Goal: Find specific page/section: Find specific page/section

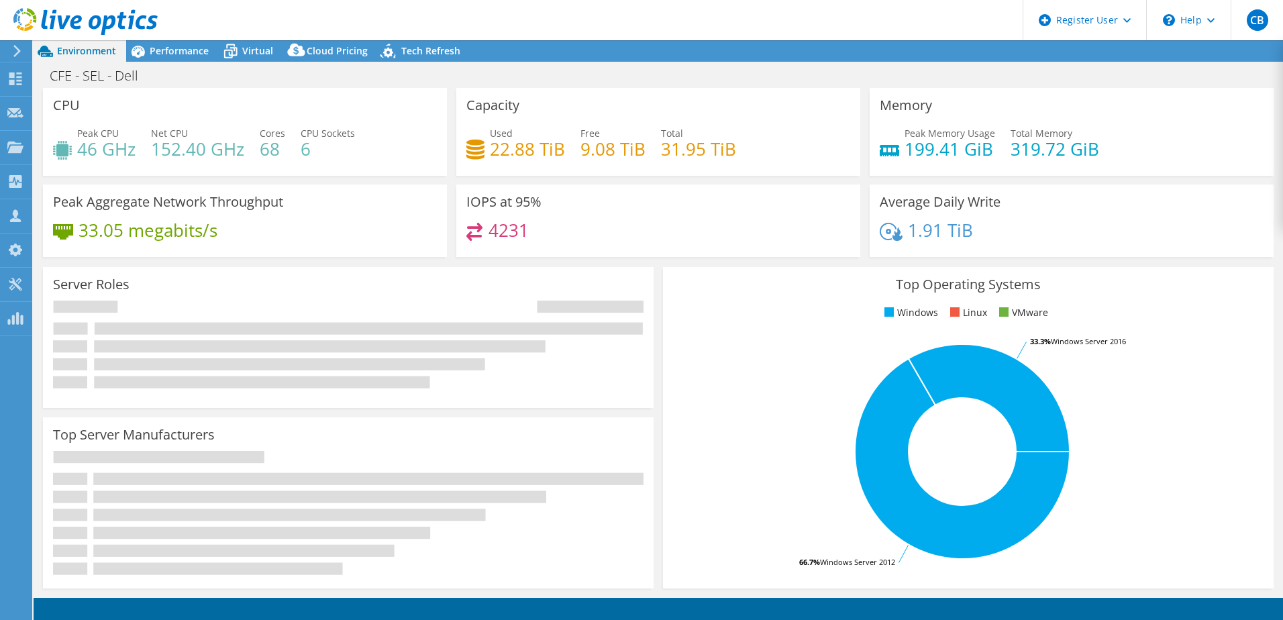
select select "USD"
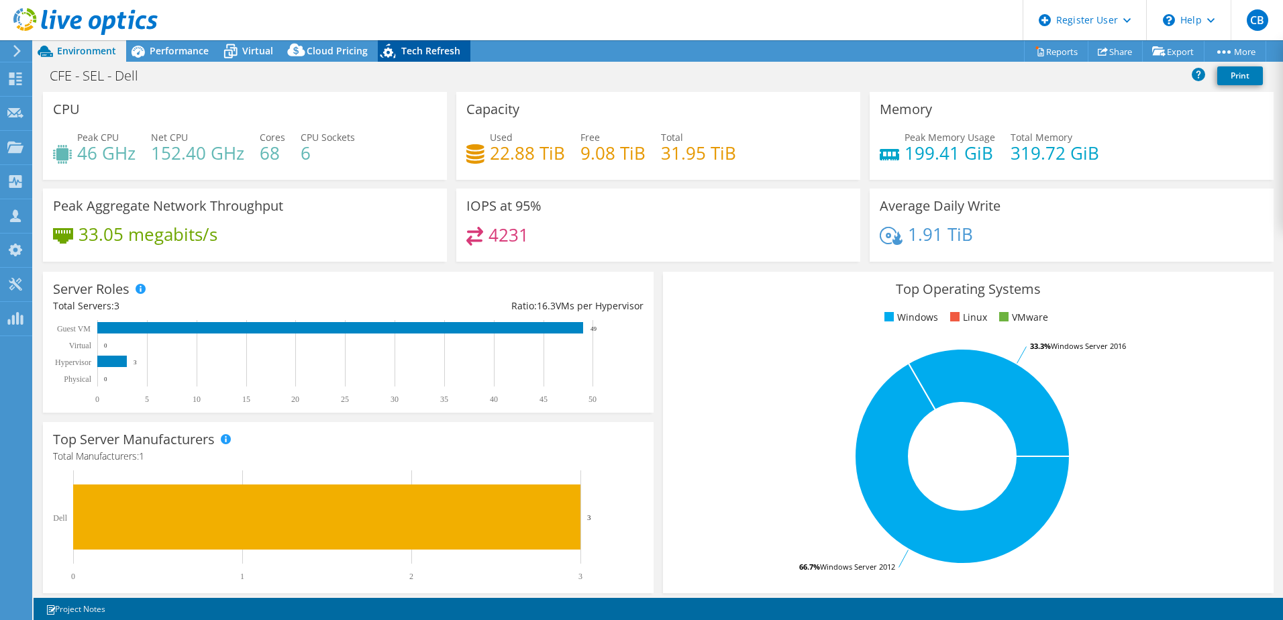
click at [408, 43] on div "Tech Refresh" at bounding box center [424, 50] width 93 height 21
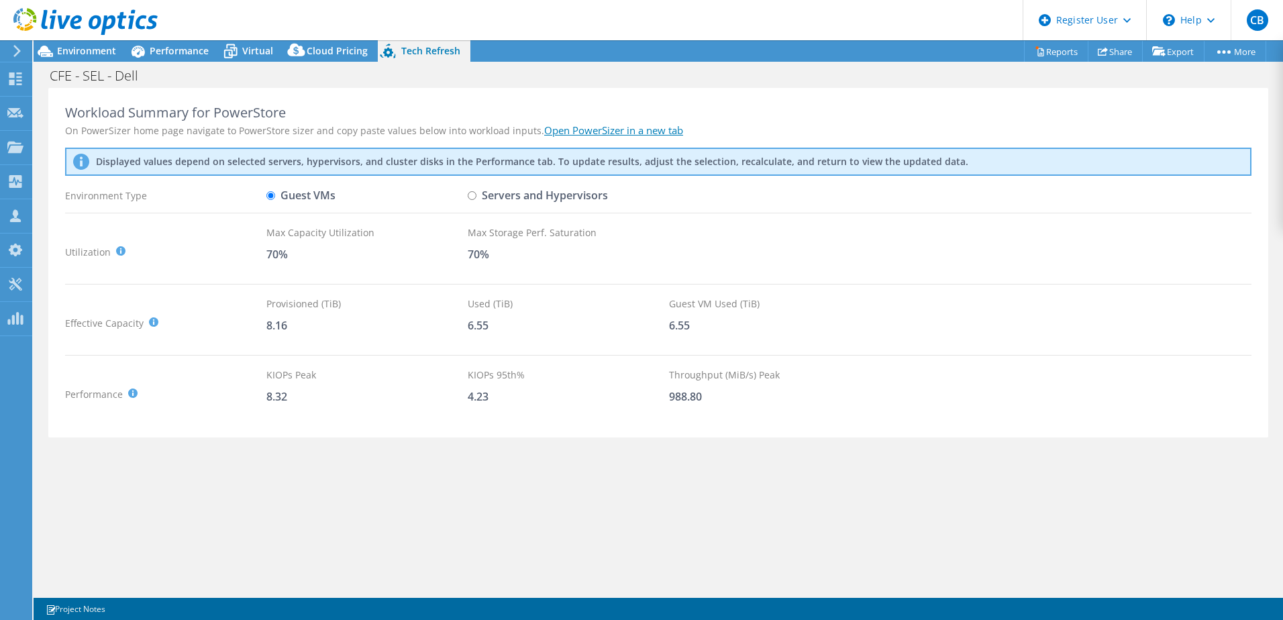
click at [474, 198] on input "Servers and Hypervisors" at bounding box center [472, 195] width 9 height 9
radio input "true"
click at [241, 48] on icon at bounding box center [230, 51] width 23 height 23
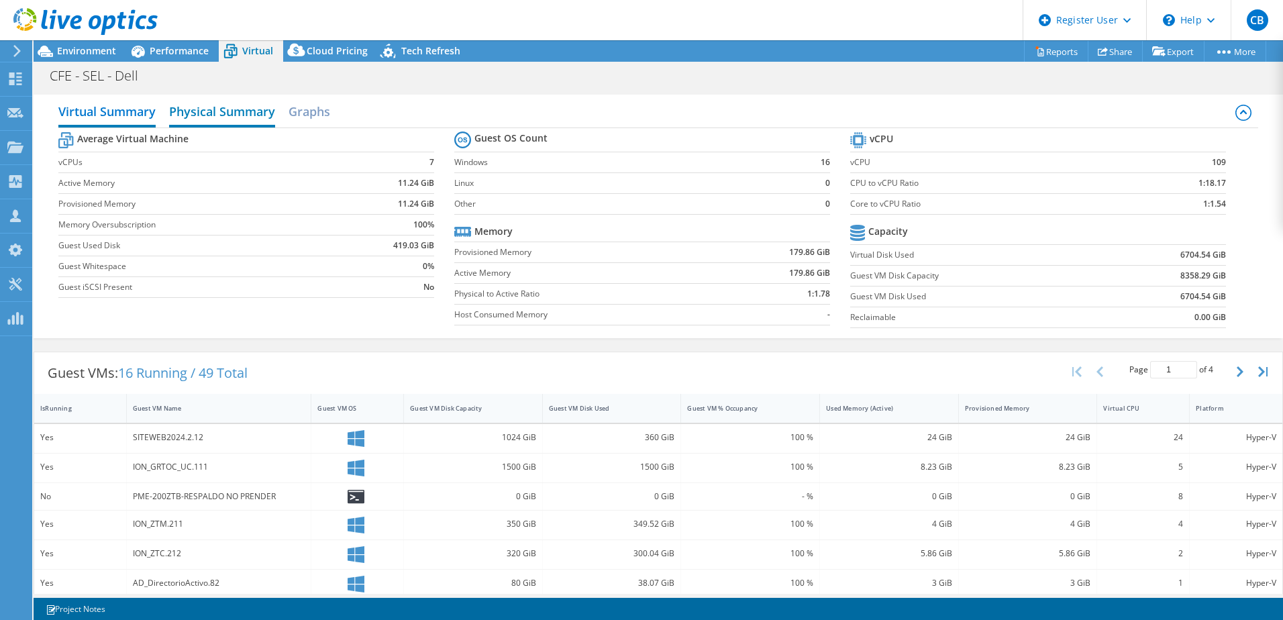
click at [237, 113] on h2 "Physical Summary" at bounding box center [222, 113] width 106 height 30
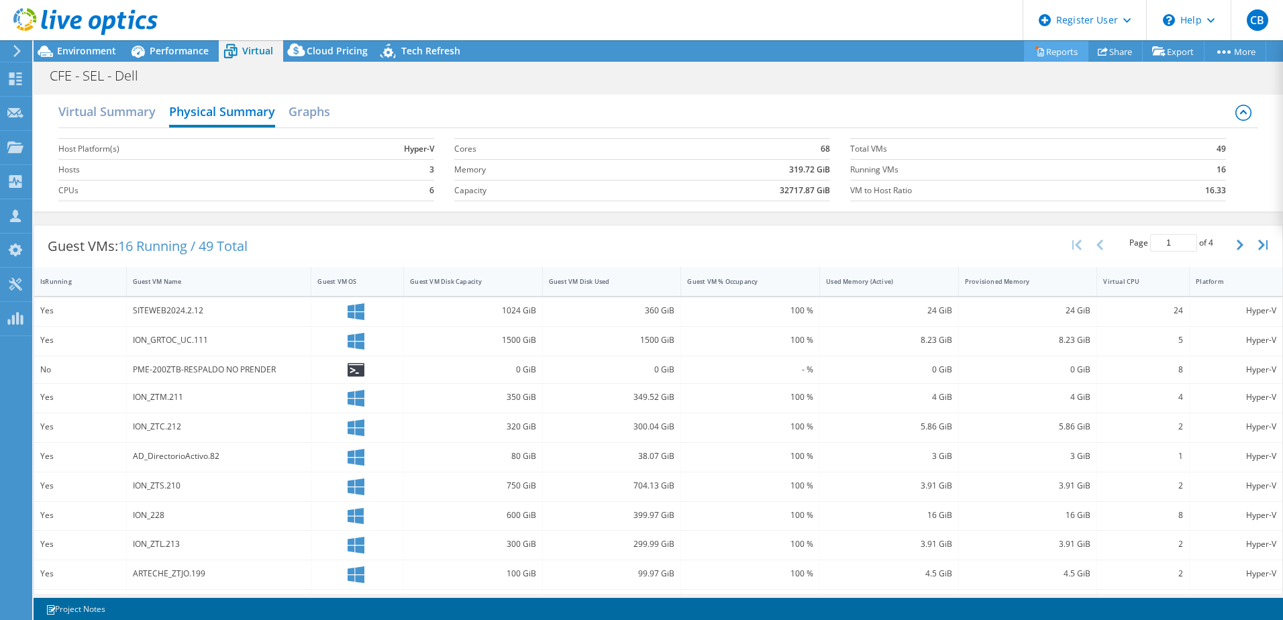
click at [1051, 48] on link "Reports" at bounding box center [1056, 51] width 64 height 21
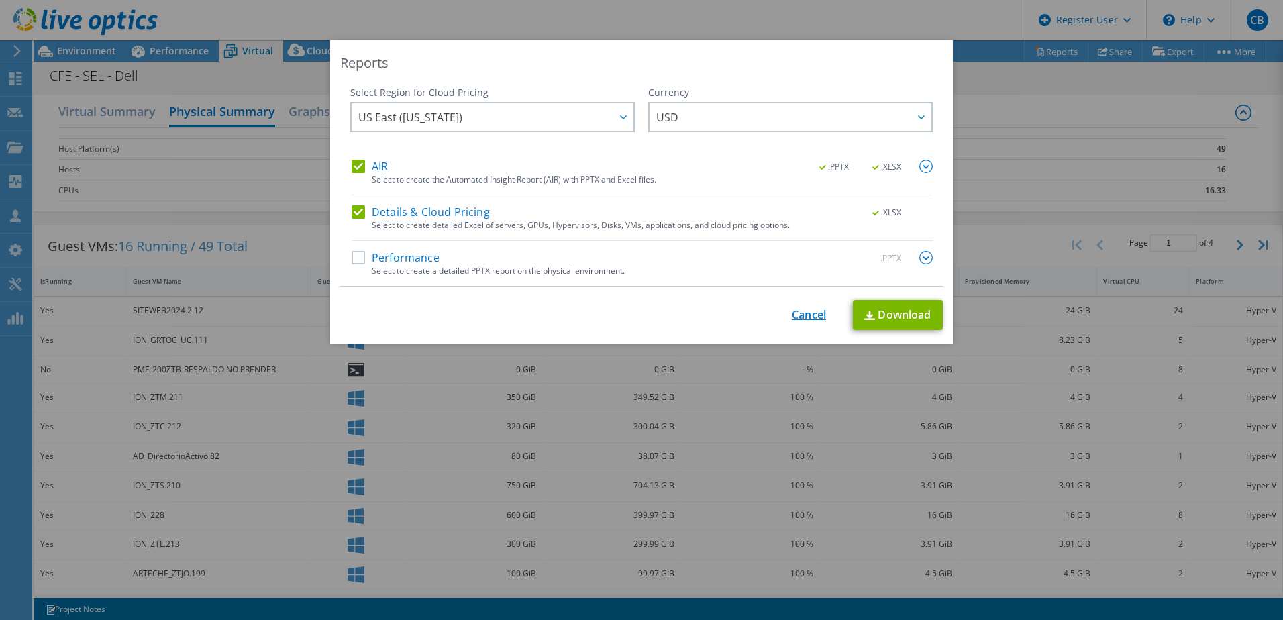
click at [795, 317] on link "Cancel" at bounding box center [809, 315] width 34 height 13
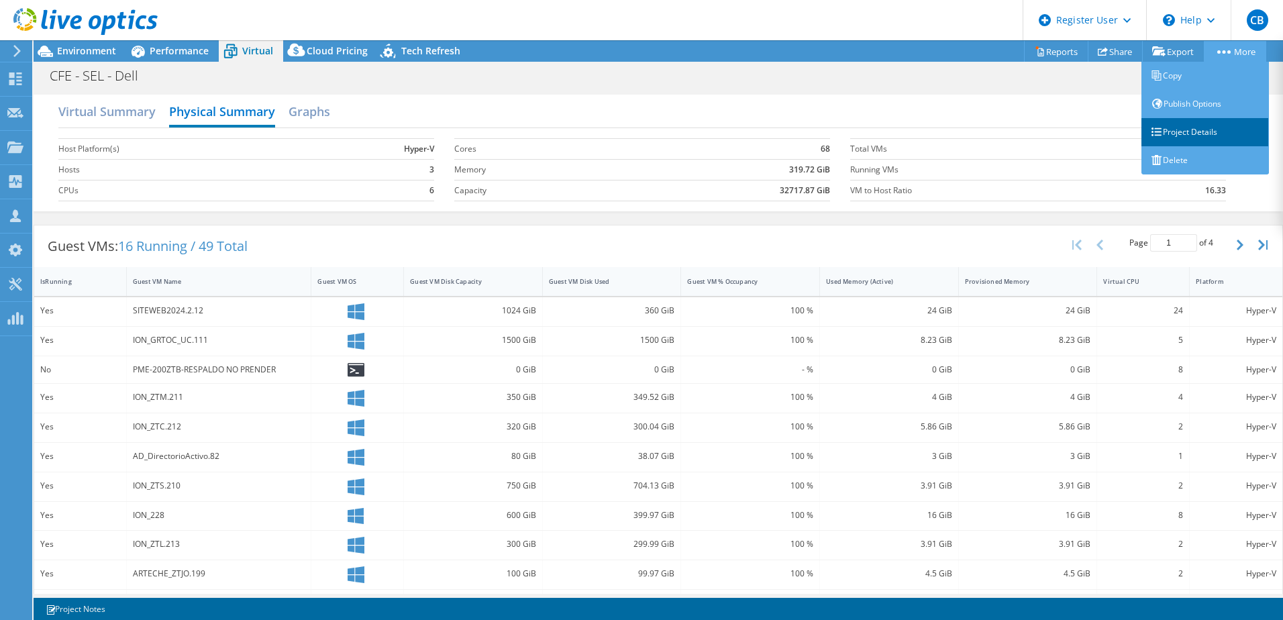
click at [1211, 134] on link "Project Details" at bounding box center [1204, 132] width 127 height 28
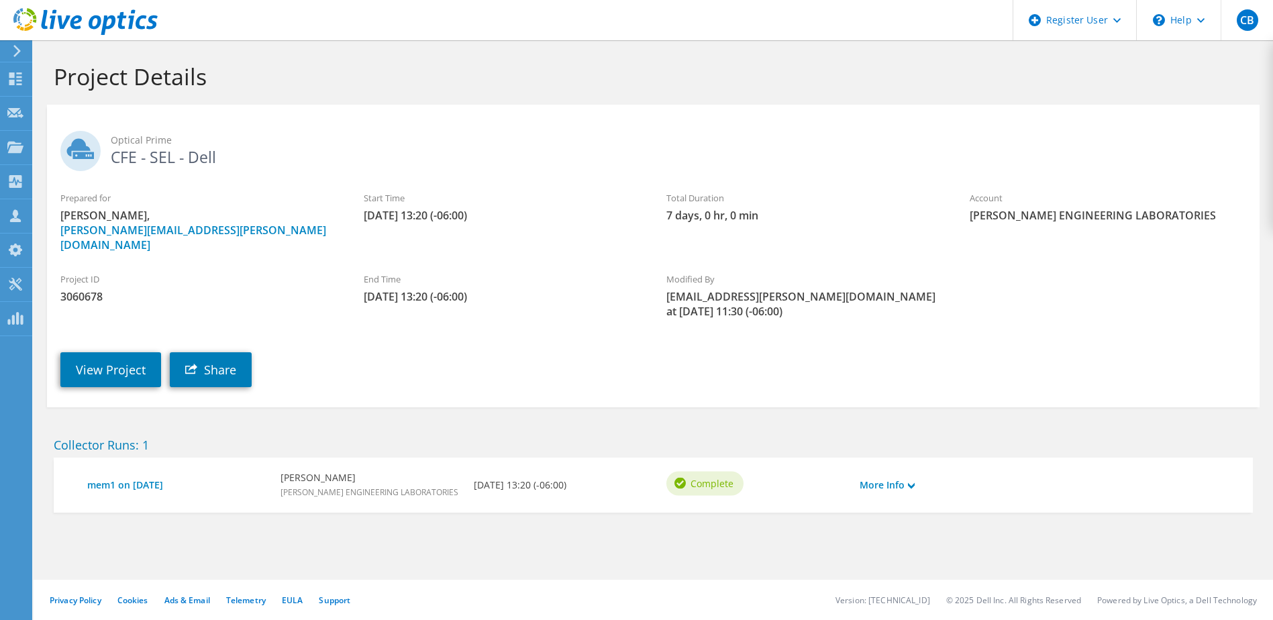
click at [88, 289] on span "3060678" at bounding box center [198, 296] width 276 height 15
copy span "3060678"
click at [14, 74] on use at bounding box center [15, 78] width 13 height 13
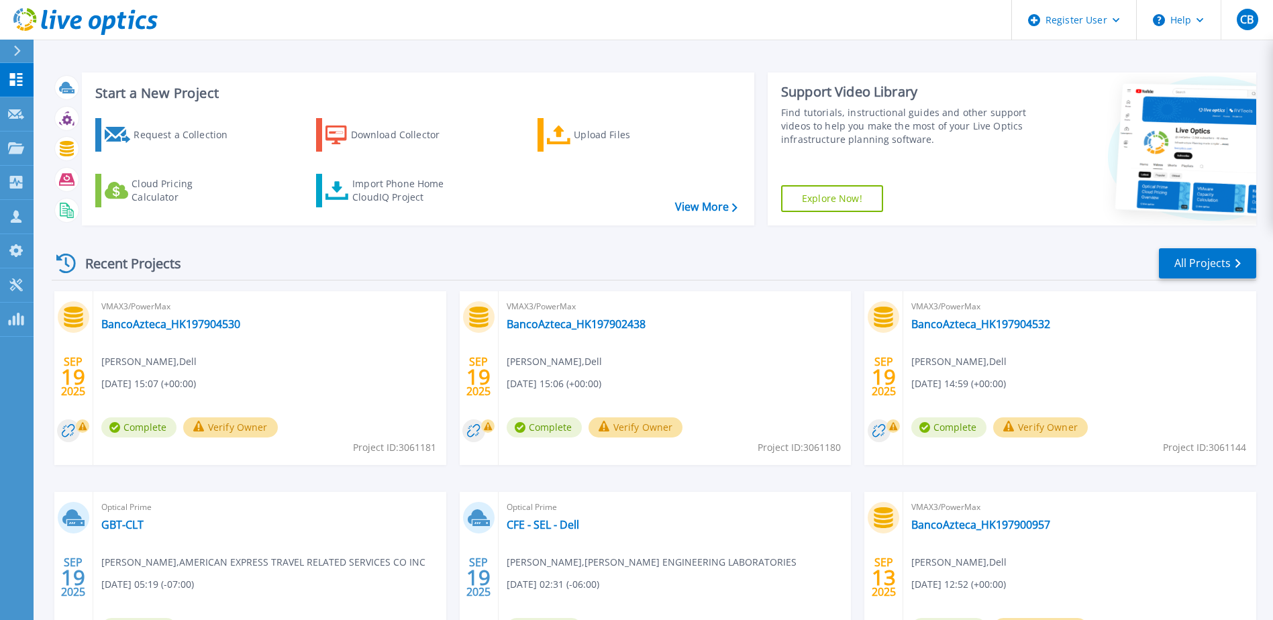
scroll to position [123, 0]
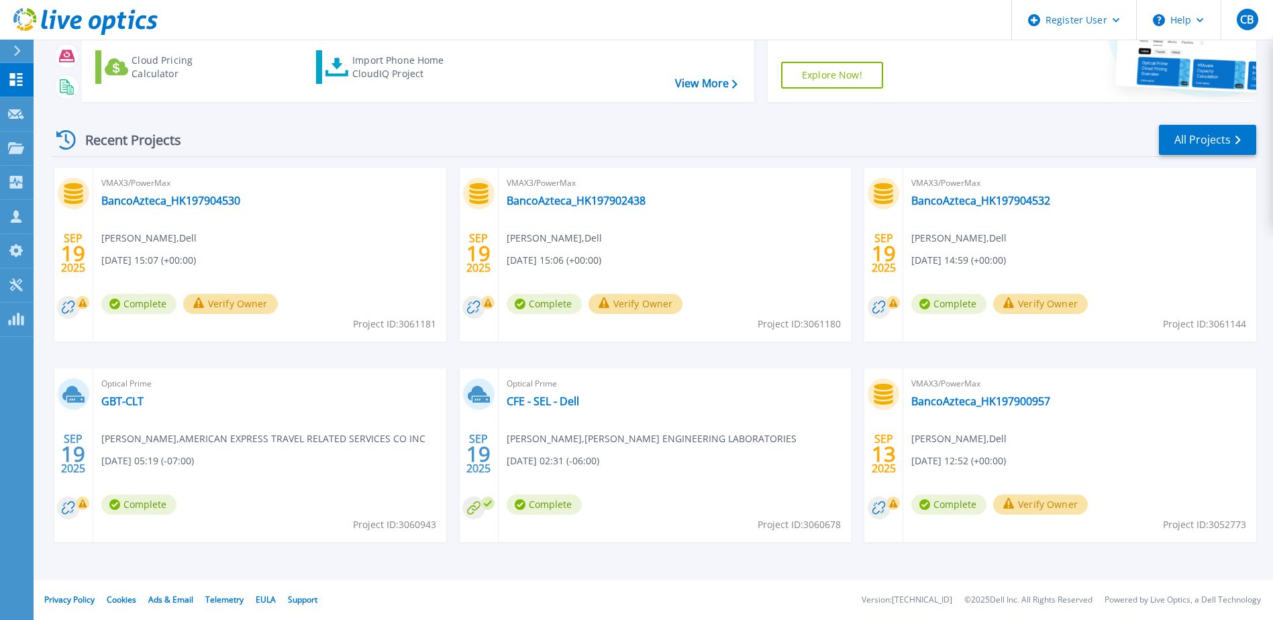
click at [634, 407] on div "Optical Prime CFE - SEL - Dell Rodolfo Gonzalez , SCHWEITZER ENGINEERING LABORA…" at bounding box center [675, 455] width 353 height 174
